Goal: Go to known website: Access a specific website the user already knows

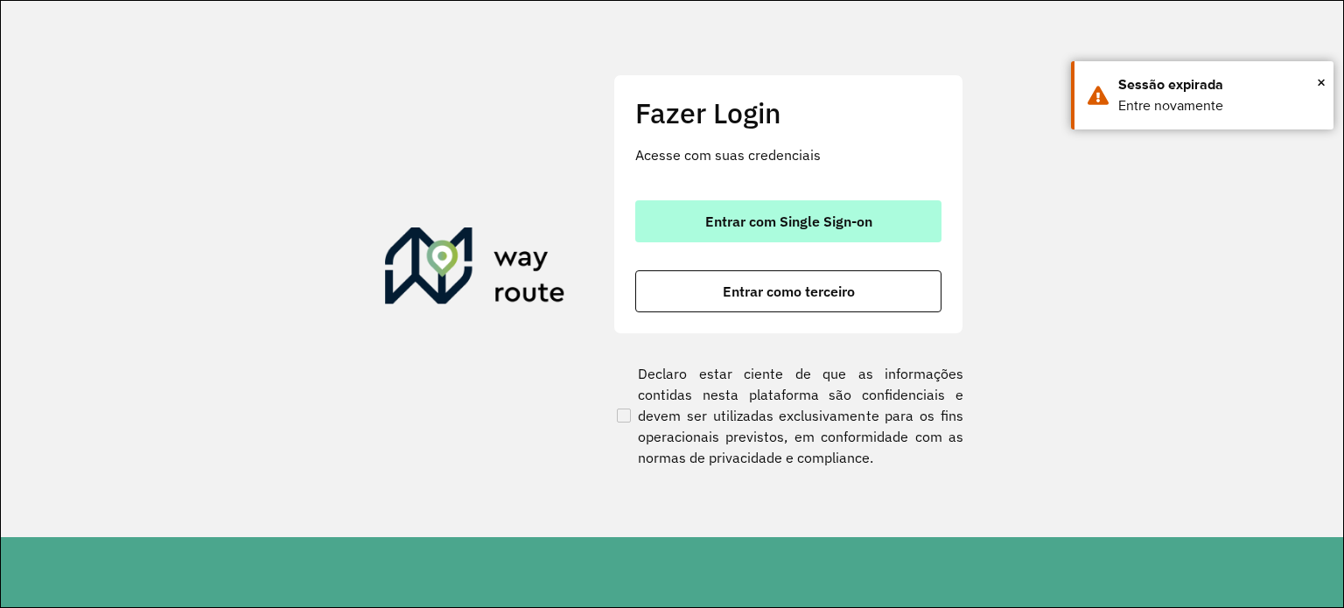
click at [792, 235] on button "Entrar com Single Sign-on" at bounding box center [788, 221] width 306 height 42
click at [798, 226] on span "Entrar com Single Sign-on" at bounding box center [788, 221] width 167 height 14
